Goal: Navigation & Orientation: Find specific page/section

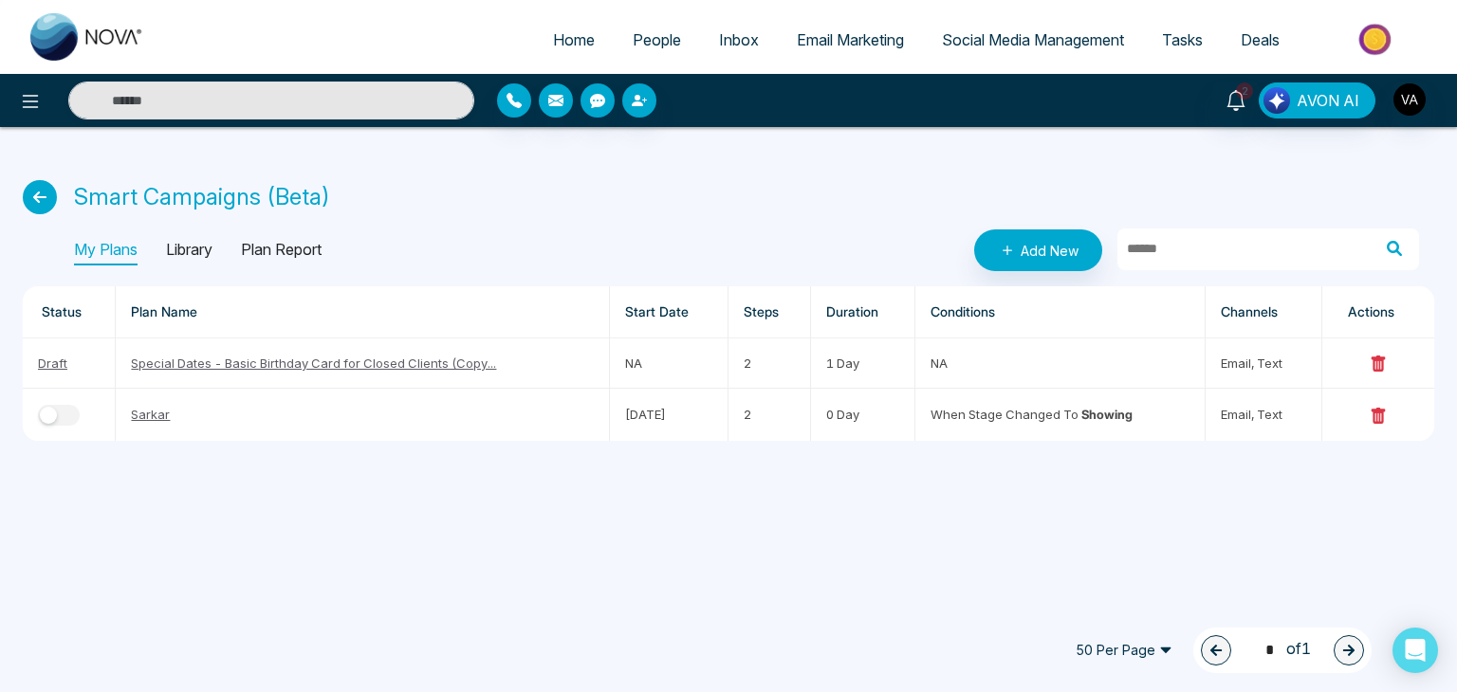
click at [1165, 139] on div "Smart Campaigns (Beta) My Plans Library Plan Report Add New Status Plan Name St…" at bounding box center [728, 295] width 1457 height 337
click at [655, 44] on span "People" at bounding box center [657, 39] width 48 height 19
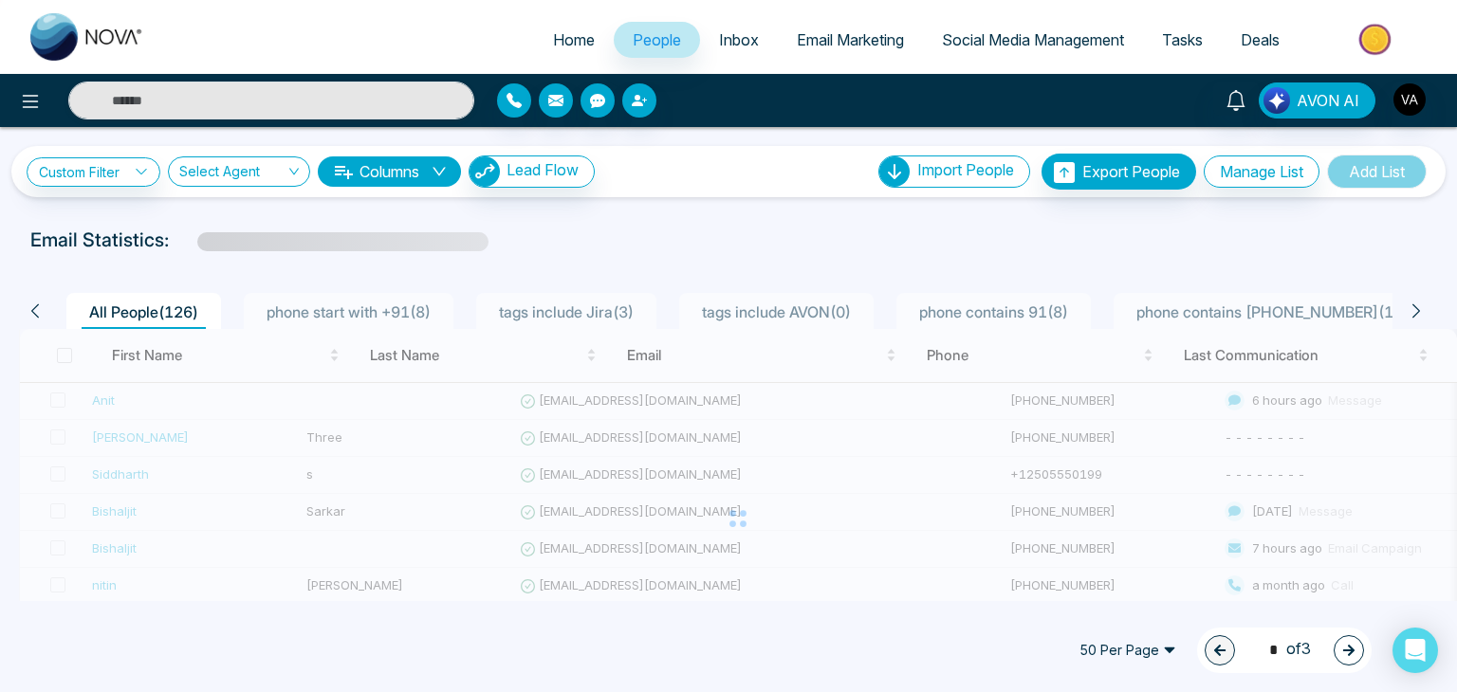
click at [1000, 45] on span "Social Media Management" at bounding box center [1033, 39] width 182 height 19
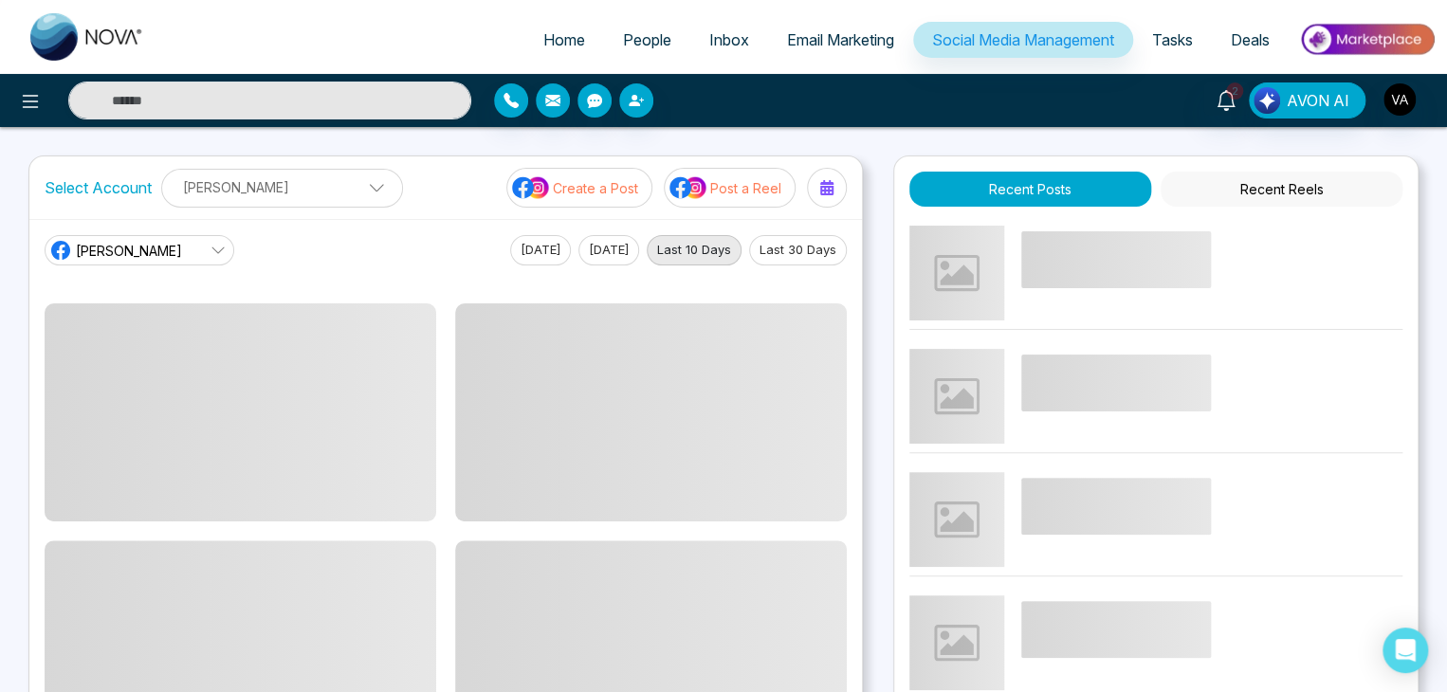
click at [975, 141] on div "Home People Inbox Email Marketing Social Media Management Tasks Deals 2 AVON AI…" at bounding box center [723, 536] width 1447 height 1073
click at [975, 141] on div "Home People Inbox Email Marketing Social Media Management Tasks Deals 2 AVON AI…" at bounding box center [723, 641] width 1447 height 1283
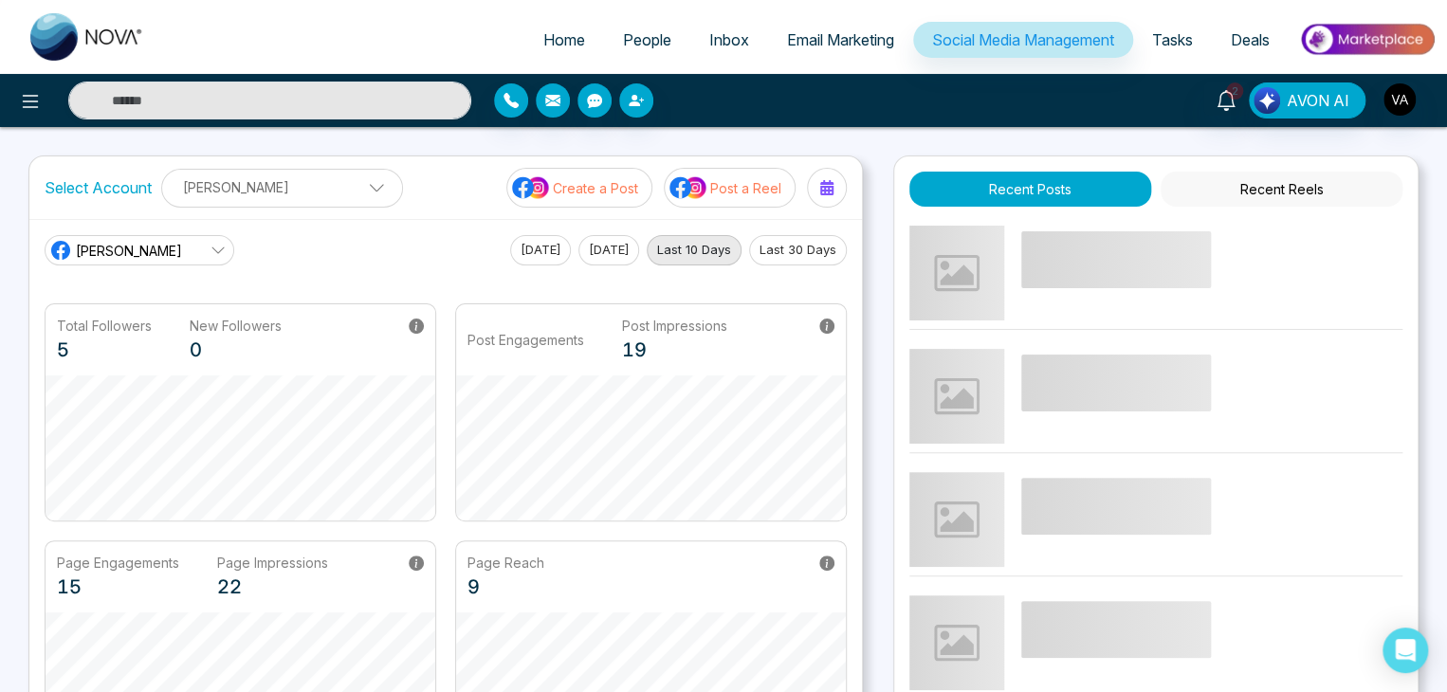
click at [975, 141] on div "Home People Inbox Email Marketing Social Media Management Tasks Deals 2 AVON AI…" at bounding box center [723, 641] width 1447 height 1283
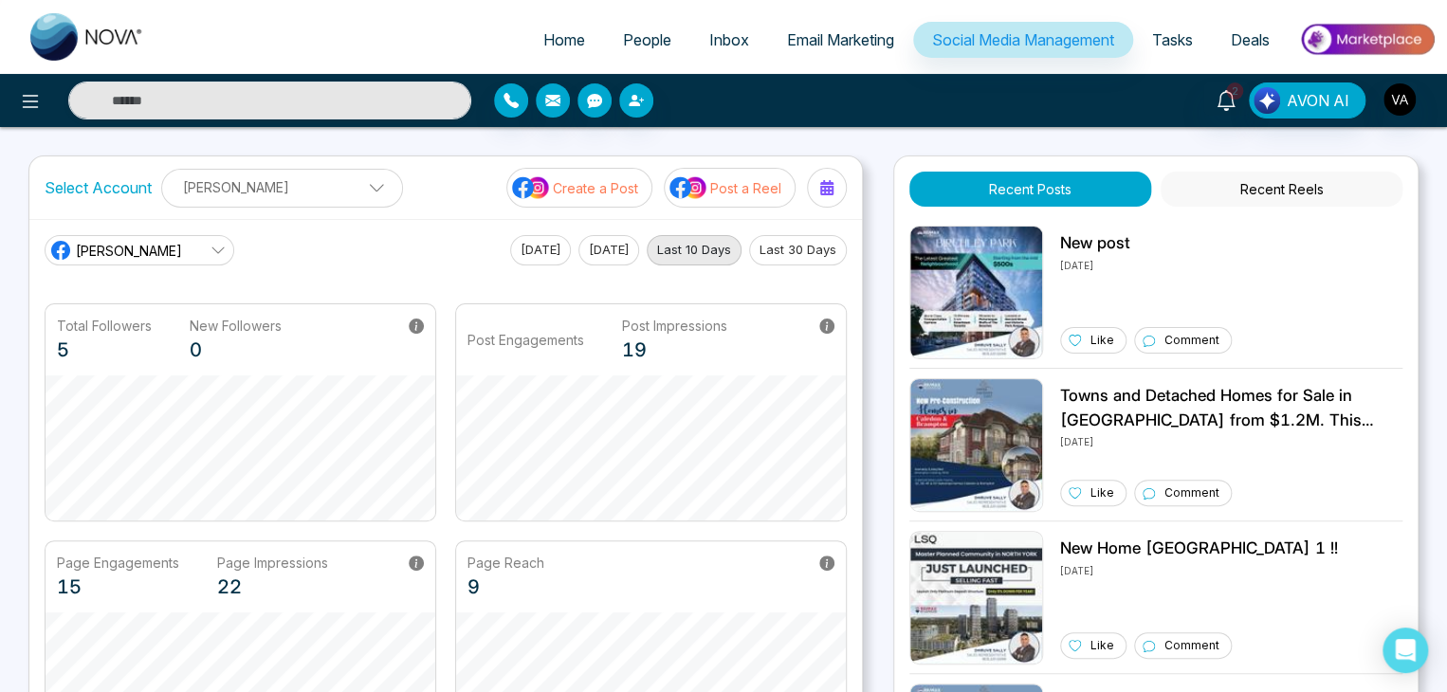
click at [880, 160] on div "Select Account [PERSON_NAME] [PERSON_NAME] Add Social Accounts Create a Post Po…" at bounding box center [723, 498] width 1390 height 684
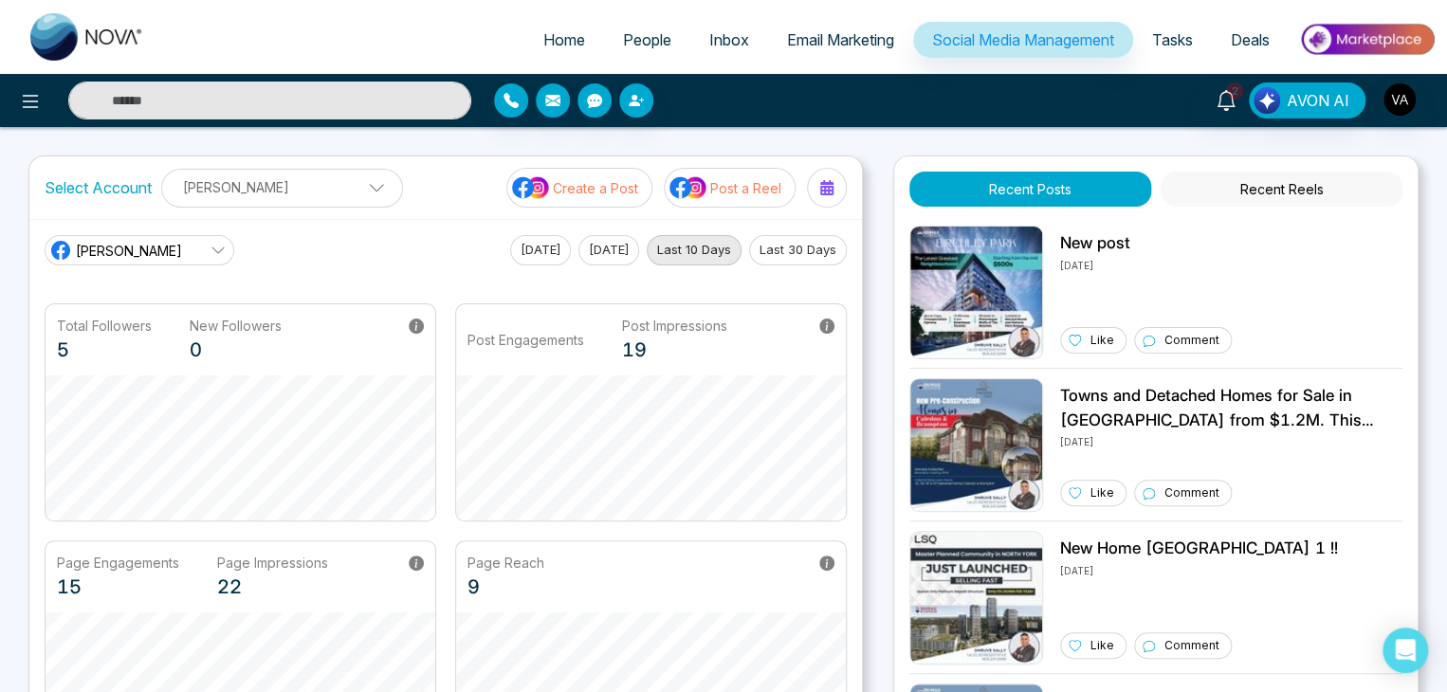
click at [659, 42] on link "People" at bounding box center [647, 40] width 86 height 36
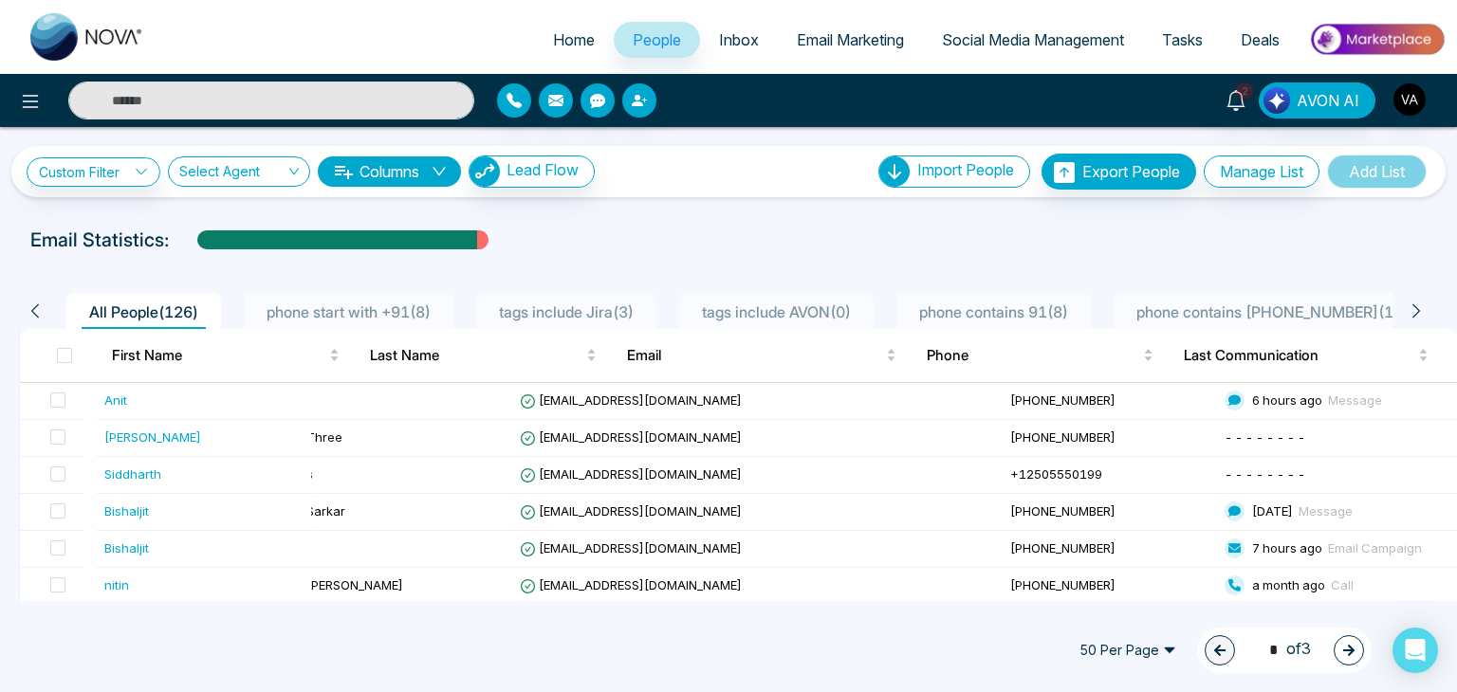
click at [1043, 50] on link "Social Media Management" at bounding box center [1033, 40] width 220 height 36
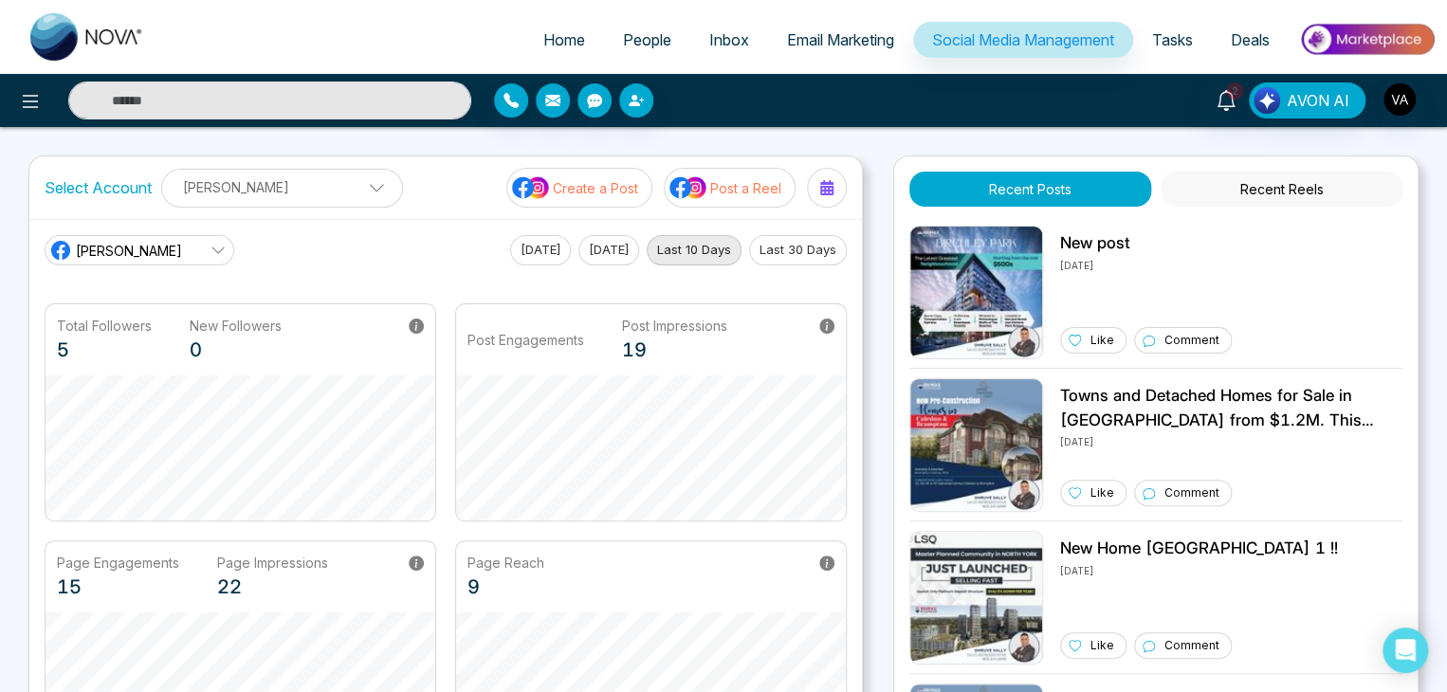
click at [641, 32] on span "People" at bounding box center [647, 39] width 48 height 19
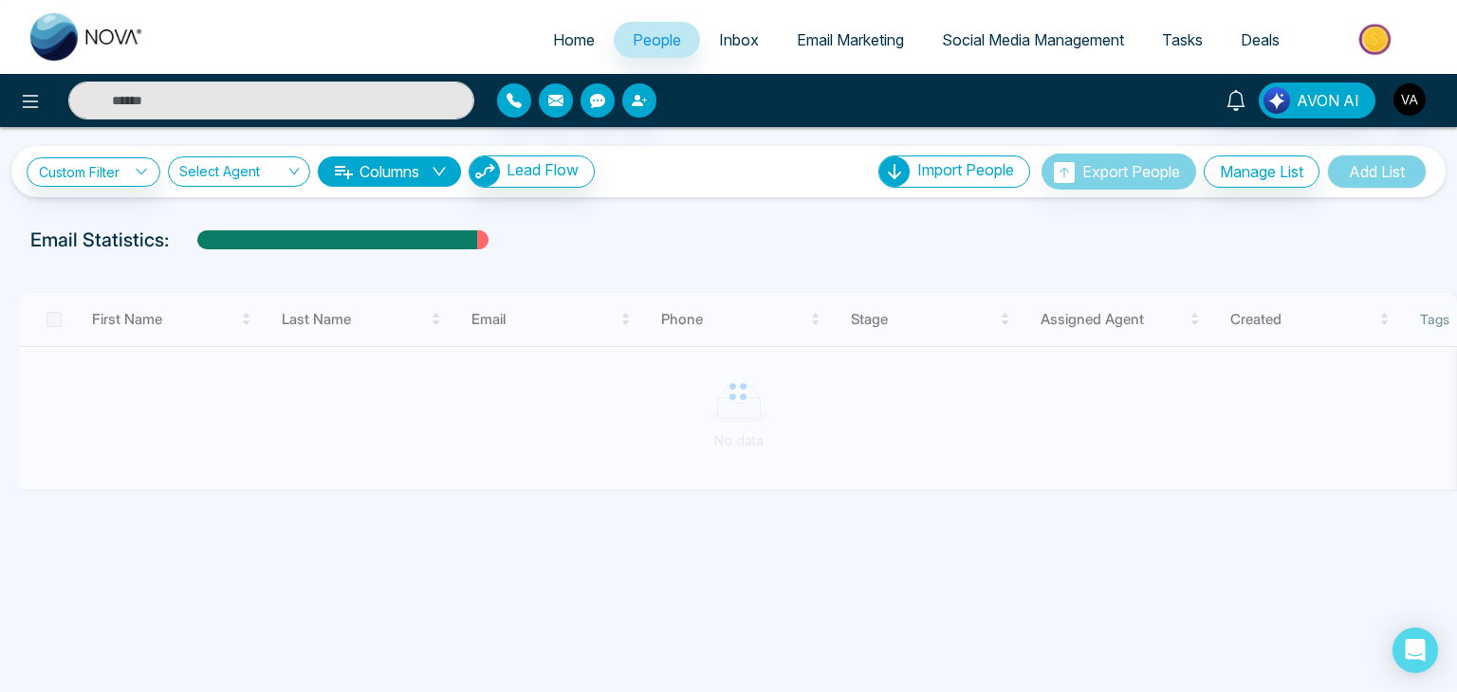
click at [414, 45] on ul "Home People Inbox Email Marketing Social Media Management Tasks Deals" at bounding box center [804, 41] width 1282 height 52
